Goal: Task Accomplishment & Management: Manage account settings

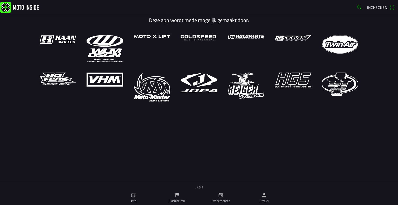
click at [267, 193] on icon "person" at bounding box center [264, 195] width 6 height 6
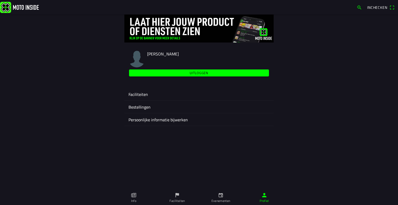
click at [147, 91] on ion-label "Faciliteiten" at bounding box center [198, 94] width 141 height 6
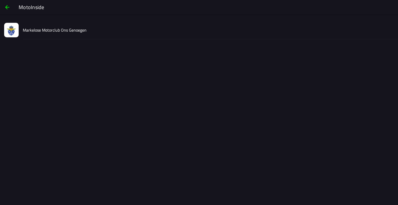
click at [86, 31] on div "Markelose Motorclub Ons Genoegen" at bounding box center [208, 30] width 371 height 18
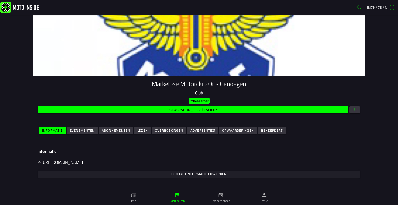
click at [0, 0] on slot "Evenementen" at bounding box center [0, 0] width 0 height 0
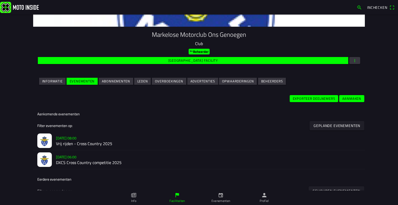
scroll to position [50, 0]
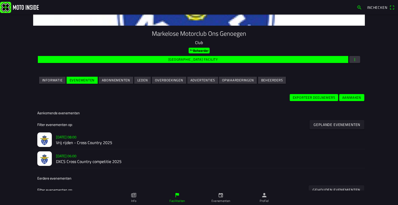
click at [77, 141] on h2 "Vrij rijden - Cross Country 2025" at bounding box center [208, 142] width 304 height 5
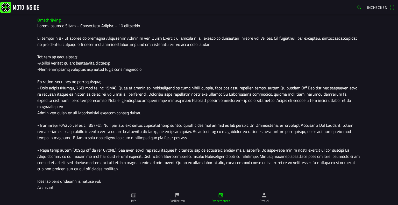
scroll to position [159, 0]
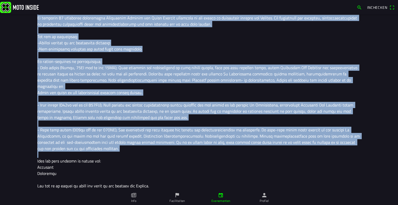
drag, startPoint x: 35, startPoint y: 53, endPoint x: 119, endPoint y: 146, distance: 125.0
click at [119, 146] on div "Omschrijving" at bounding box center [198, 93] width 331 height 200
copy div "Loremipsumdo Sitam Consect Adipi – Elitseddoe Tempori – 21 utlaboree Do magnaal…"
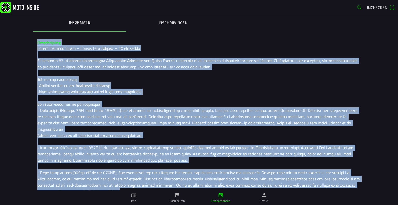
scroll to position [29, 0]
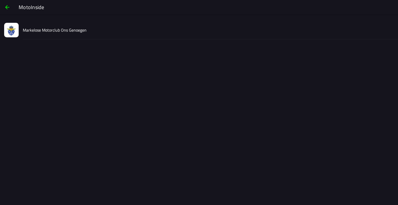
click at [26, 35] on div "Markelose Motorclub Ons Genoegen" at bounding box center [208, 30] width 371 height 18
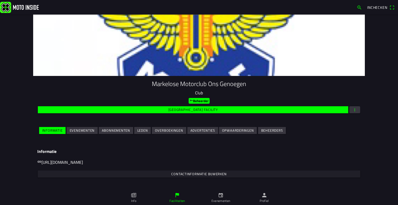
scroll to position [39, 0]
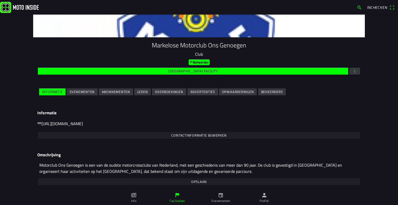
click at [0, 0] on slot "Evenementen" at bounding box center [0, 0] width 0 height 0
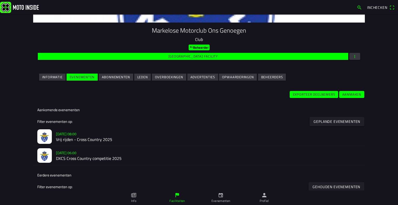
scroll to position [54, 0]
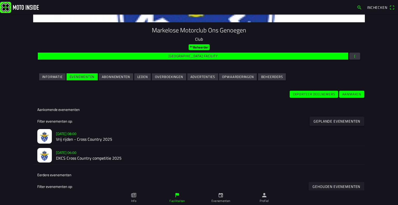
click at [69, 157] on h2 "DXCS Cross Country competitie 2025" at bounding box center [208, 158] width 304 height 5
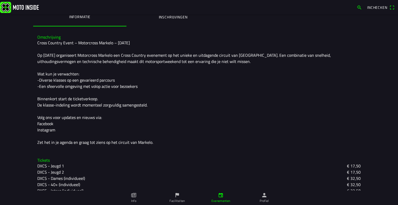
scroll to position [119, 0]
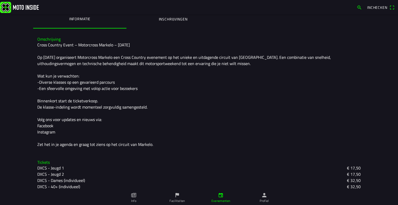
click at [34, 39] on div "Omschrijving Cross Country Event – Motorcross Markelo – [DATE] Op [DATE] organi…" at bounding box center [198, 92] width 331 height 119
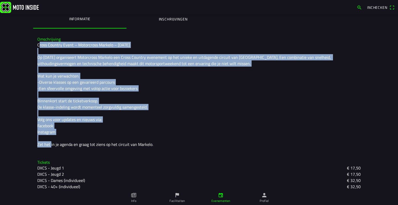
drag, startPoint x: 37, startPoint y: 45, endPoint x: 102, endPoint y: 131, distance: 108.4
click at [102, 131] on div "Cross Country Event – Motorcross Markelo – [DATE] Op [DATE] organiseert Motorcr…" at bounding box center [198, 95] width 323 height 106
copy div "Cross Country Event – Motorcross Markelo – [DATE] Op [DATE] organiseert Motorcr…"
click at [141, 59] on div "Cross Country Event – Motorcross Markelo – [DATE] Op [DATE] organiseert Motorcr…" at bounding box center [198, 95] width 323 height 106
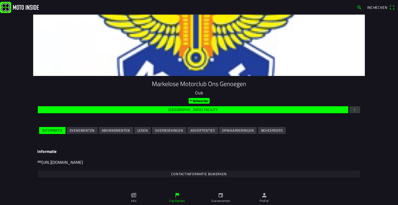
click at [69, 134] on ion-col "Evenementen" at bounding box center [82, 130] width 32 height 9
click at [71, 134] on ion-col "Evenementen" at bounding box center [82, 130] width 32 height 9
click at [73, 133] on span "Evenementen" at bounding box center [82, 130] width 25 height 7
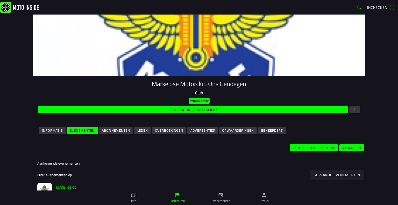
scroll to position [35, 0]
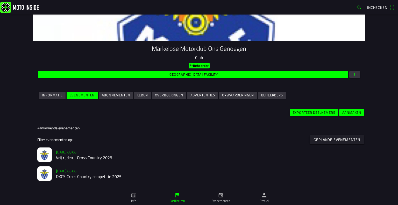
click at [64, 155] on h2 "Vrij rijden - Cross Country 2025" at bounding box center [208, 157] width 304 height 5
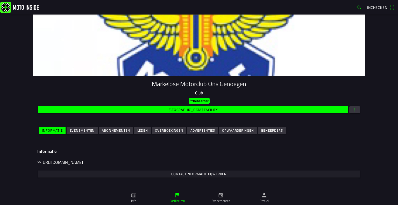
scroll to position [17, 0]
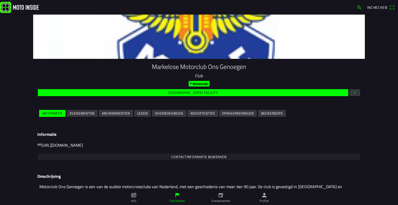
click at [0, 0] on slot "Evenementen" at bounding box center [0, 0] width 0 height 0
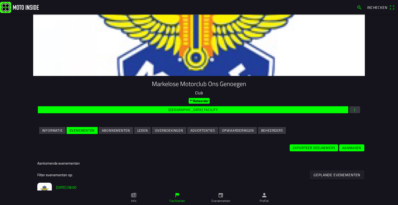
scroll to position [40, 0]
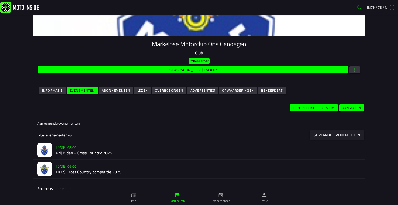
click at [60, 171] on h2 "DXCS Cross Country competitie 2025" at bounding box center [208, 171] width 304 height 5
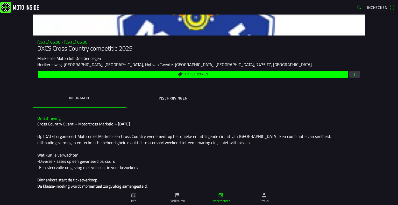
scroll to position [42, 0]
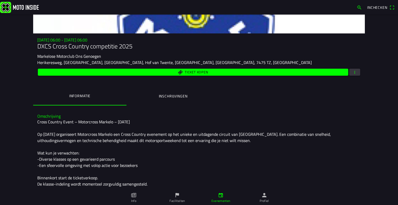
click at [352, 72] on span "button" at bounding box center [354, 72] width 5 height 7
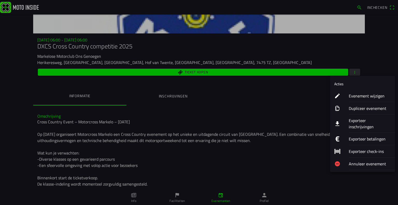
click at [341, 93] on button "Evenement wijzigen" at bounding box center [362, 96] width 65 height 12
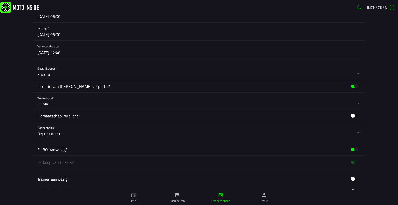
scroll to position [252, 0]
click at [48, 103] on button "button" at bounding box center [200, 100] width 327 height 17
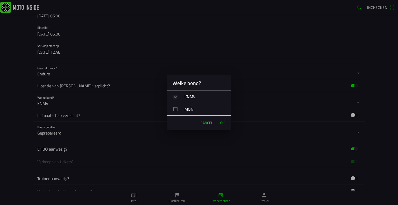
click at [174, 108] on div "button" at bounding box center [175, 109] width 4 height 4
click at [224, 121] on span "OK" at bounding box center [222, 122] width 4 height 5
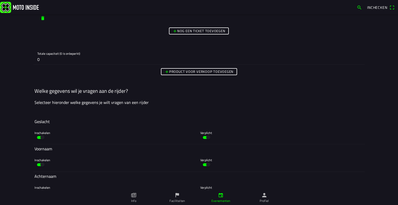
scroll to position [1912, 0]
click at [0, 0] on slot "Product voor verkoop toevoegen" at bounding box center [0, 0] width 0 height 0
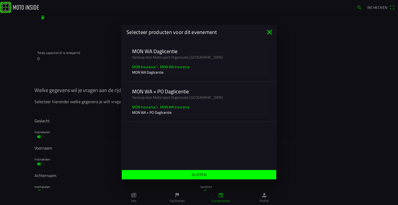
click at [164, 71] on p "MON WA Daglicentie" at bounding box center [199, 71] width 134 height 5
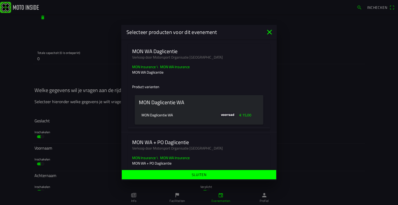
scroll to position [6, 0]
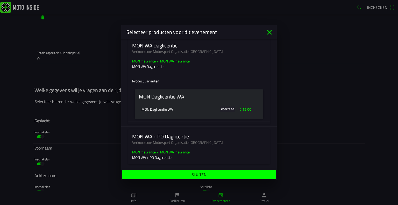
click at [0, 0] on slot "MON WA + PO Daglicentie" at bounding box center [0, 0] width 0 height 0
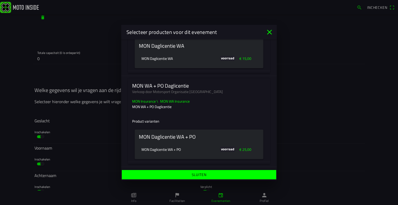
click at [0, 0] on slot "MON Daglicentie WA + PO" at bounding box center [0, 0] width 0 height 0
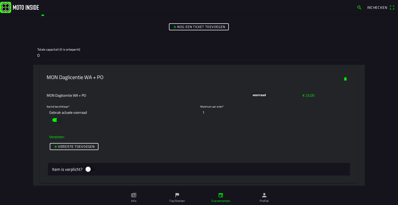
scroll to position [1931, 0]
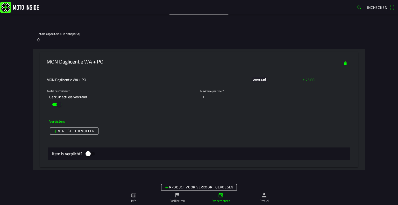
click at [344, 60] on span "button" at bounding box center [345, 63] width 5 height 7
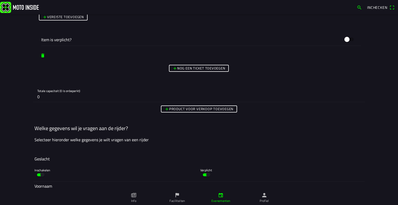
scroll to position [1885, 0]
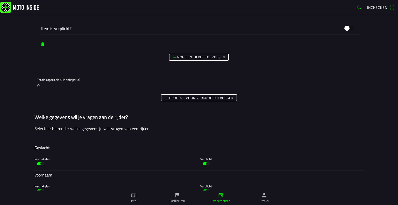
click at [214, 99] on button "Product voor verkoop toevoegen" at bounding box center [199, 97] width 76 height 7
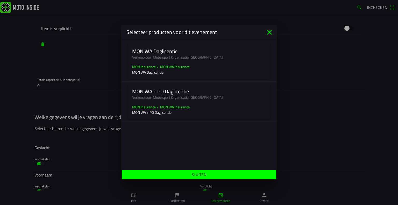
click at [196, 77] on ion-card-content "MON Insurance \ MON WA Insurance MON WA Daglicentie" at bounding box center [199, 71] width 142 height 15
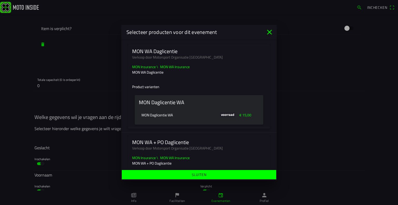
click at [196, 172] on ion-label "Sluiten" at bounding box center [199, 174] width 15 height 5
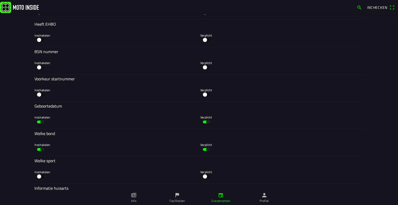
scroll to position [2562, 0]
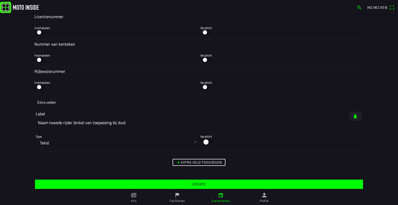
click at [0, 0] on slot "Update" at bounding box center [0, 0] width 0 height 0
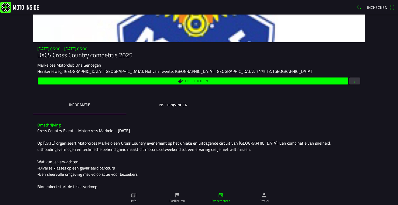
scroll to position [33, 0]
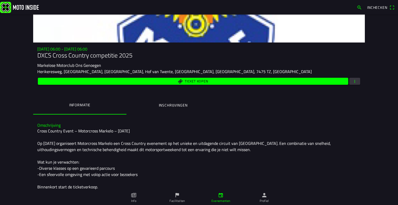
click at [181, 83] on span "Ticket kopen" at bounding box center [193, 81] width 304 height 7
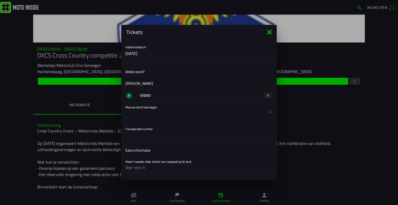
scroll to position [137, 0]
click at [270, 33] on icon "close" at bounding box center [269, 32] width 5 height 5
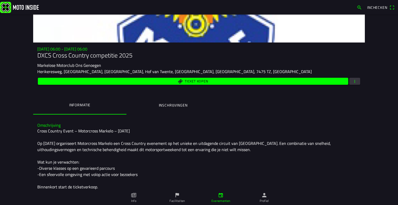
click at [350, 81] on button "button" at bounding box center [354, 81] width 11 height 7
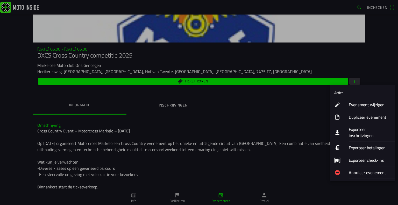
click at [355, 102] on ion-label "Evenement wijzigen" at bounding box center [369, 104] width 42 height 6
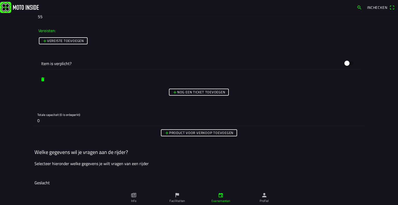
scroll to position [1879, 0]
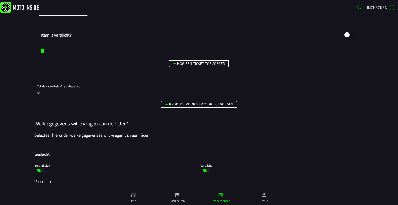
click at [0, 0] on slot "Product voor verkoop toevoegen" at bounding box center [0, 0] width 0 height 0
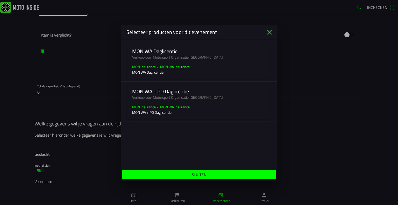
click at [181, 76] on ion-card-content "MON Insurance \ MON WA Insurance MON WA Daglicentie" at bounding box center [199, 71] width 142 height 15
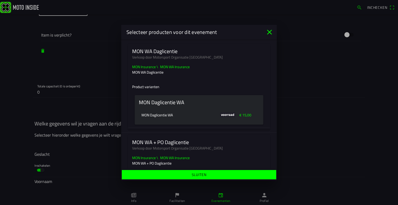
click at [158, 108] on ion-card-header "MON Daglicentie WA" at bounding box center [199, 102] width 128 height 14
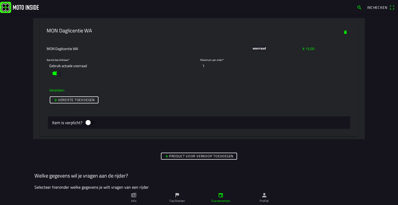
scroll to position [1963, 0]
click at [172, 151] on div "Product voor verkoop toevoegen" at bounding box center [198, 155] width 331 height 9
click at [0, 0] on slot "Product voor verkoop toevoegen" at bounding box center [0, 0] width 0 height 0
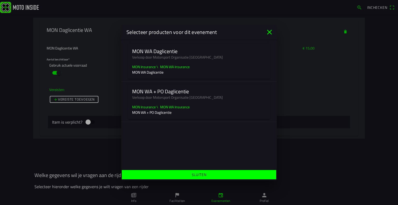
click at [193, 108] on ion-card-content "MON Insurance \ MON WA Insurance MON WA + PO Daglicentie" at bounding box center [199, 111] width 142 height 15
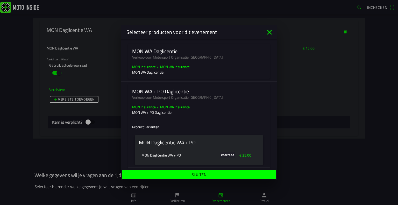
click at [270, 31] on icon "close" at bounding box center [269, 32] width 5 height 5
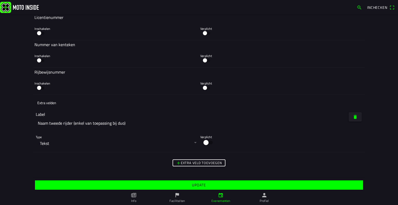
scroll to position [2697, 0]
click at [187, 182] on span "Update" at bounding box center [199, 184] width 320 height 9
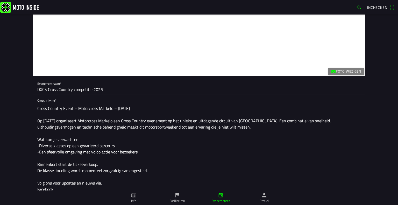
click at [24, 6] on img at bounding box center [19, 7] width 39 height 11
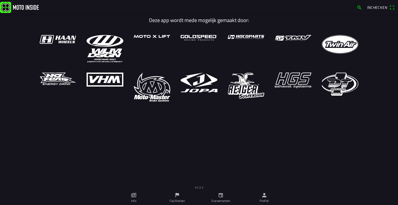
click at [221, 192] on link "Evenementen" at bounding box center [220, 197] width 43 height 14
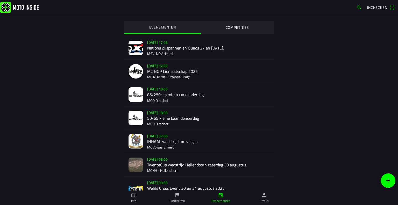
click at [262, 200] on ion-label "Profiel" at bounding box center [263, 200] width 9 height 5
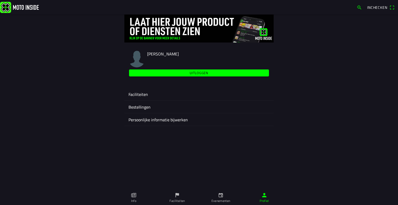
click at [154, 91] on ion-label "Faciliteiten" at bounding box center [198, 94] width 141 height 6
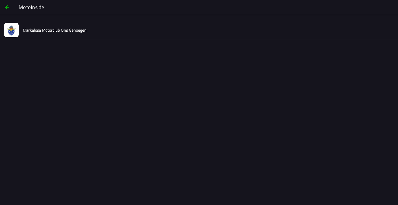
click at [0, 0] on slot "Markelose Motorclub Ons Genoegen" at bounding box center [0, 0] width 0 height 0
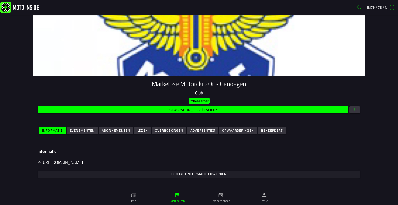
click at [0, 0] on slot "Evenementen" at bounding box center [0, 0] width 0 height 0
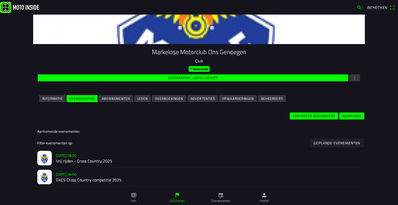
scroll to position [40, 0]
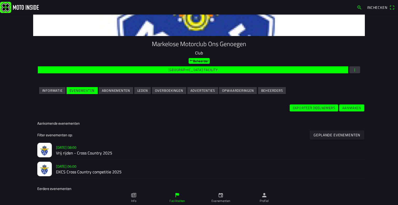
click at [76, 154] on h2 "Vrij rijden - Cross Country 2025" at bounding box center [208, 152] width 304 height 5
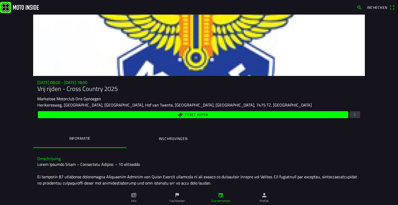
click at [355, 117] on span "button" at bounding box center [354, 114] width 5 height 7
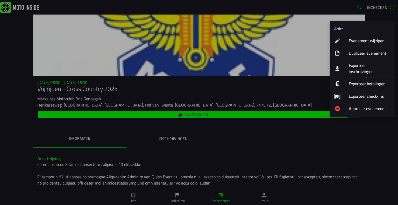
click at [364, 41] on ion-label "Evenement wijzigen" at bounding box center [369, 41] width 42 height 6
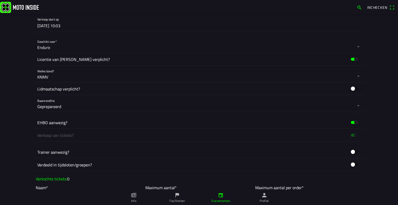
scroll to position [353, 0]
click at [41, 77] on button "button" at bounding box center [200, 74] width 327 height 17
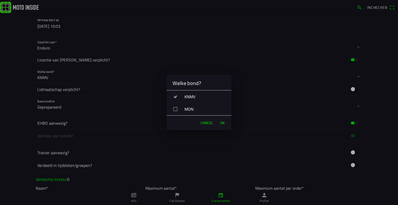
click at [178, 107] on div "MON" at bounding box center [201, 109] width 61 height 13
click at [220, 121] on span "OK" at bounding box center [222, 122] width 4 height 5
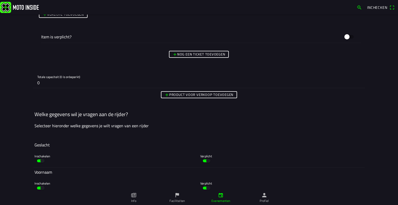
scroll to position [795, 0]
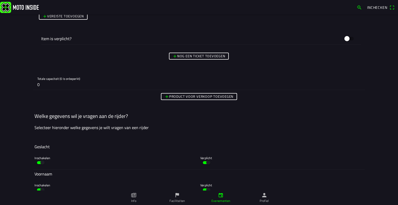
click at [0, 0] on slot "Product voor verkoop toevoegen" at bounding box center [0, 0] width 0 height 0
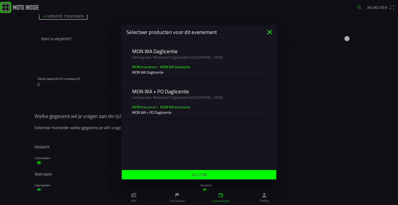
click at [178, 74] on p "MON WA Daglicentie" at bounding box center [199, 71] width 134 height 5
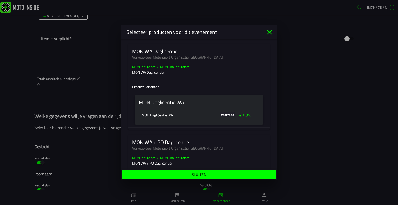
click at [220, 118] on ion-col "voorraad" at bounding box center [229, 115] width 20 height 9
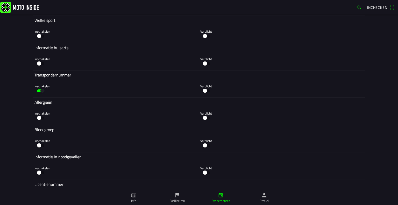
scroll to position [1607, 0]
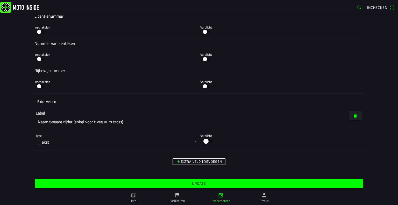
click at [179, 185] on span "Update" at bounding box center [199, 183] width 320 height 9
